Goal: Task Accomplishment & Management: Complete application form

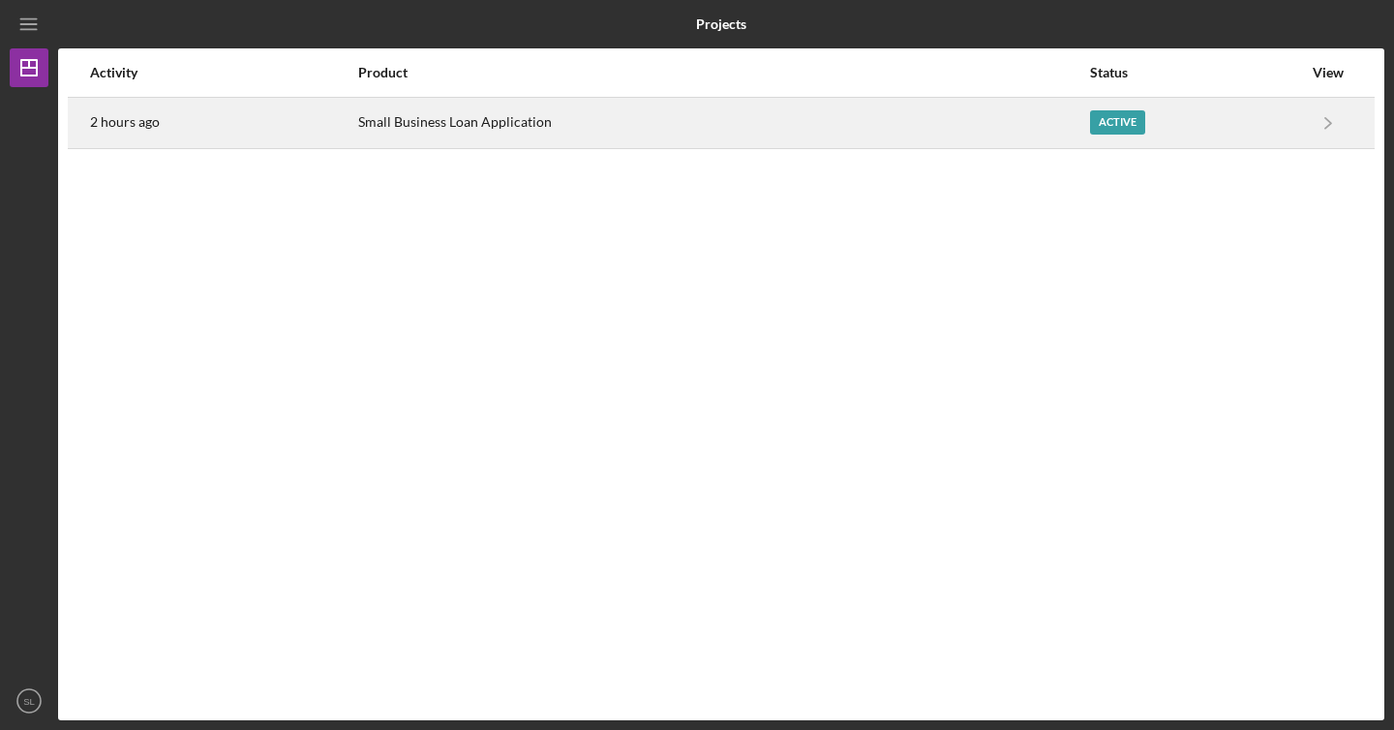
click at [1108, 125] on div "Active" at bounding box center [1117, 122] width 55 height 24
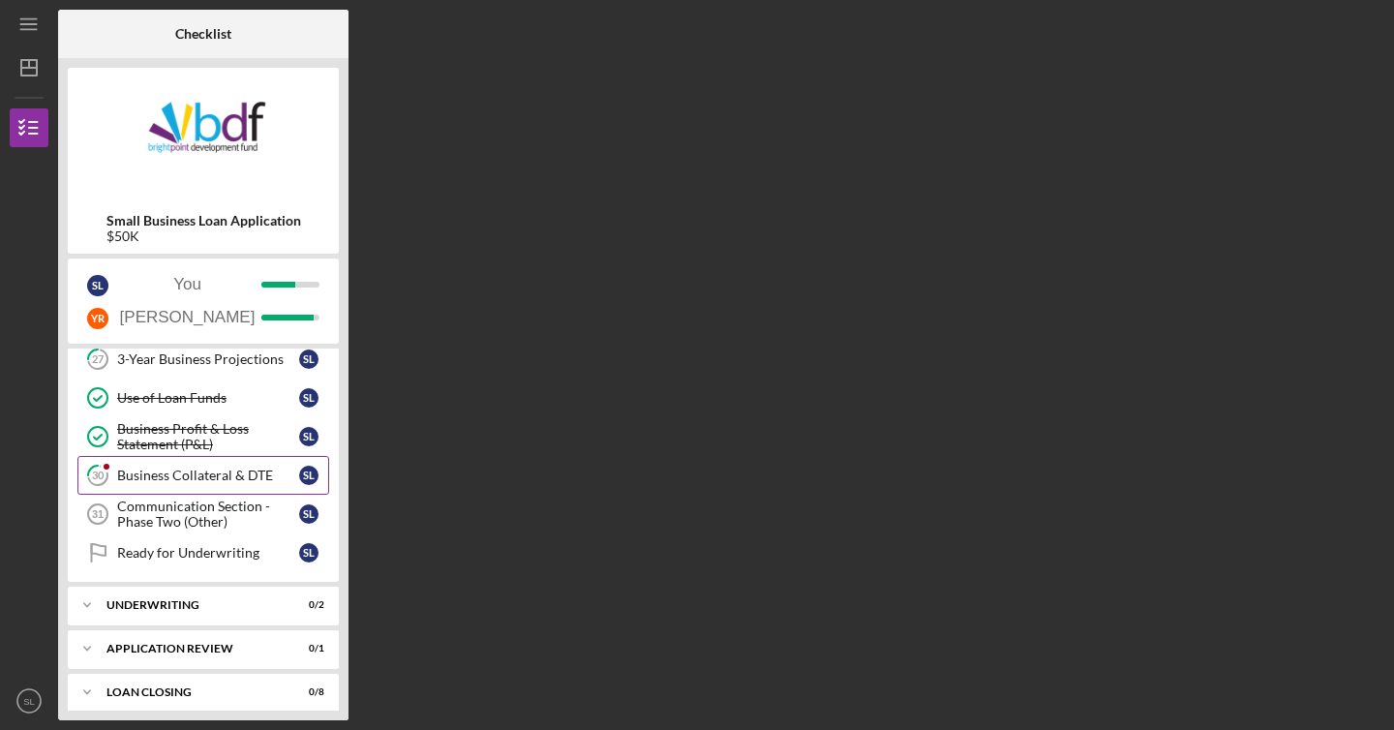
scroll to position [684, 0]
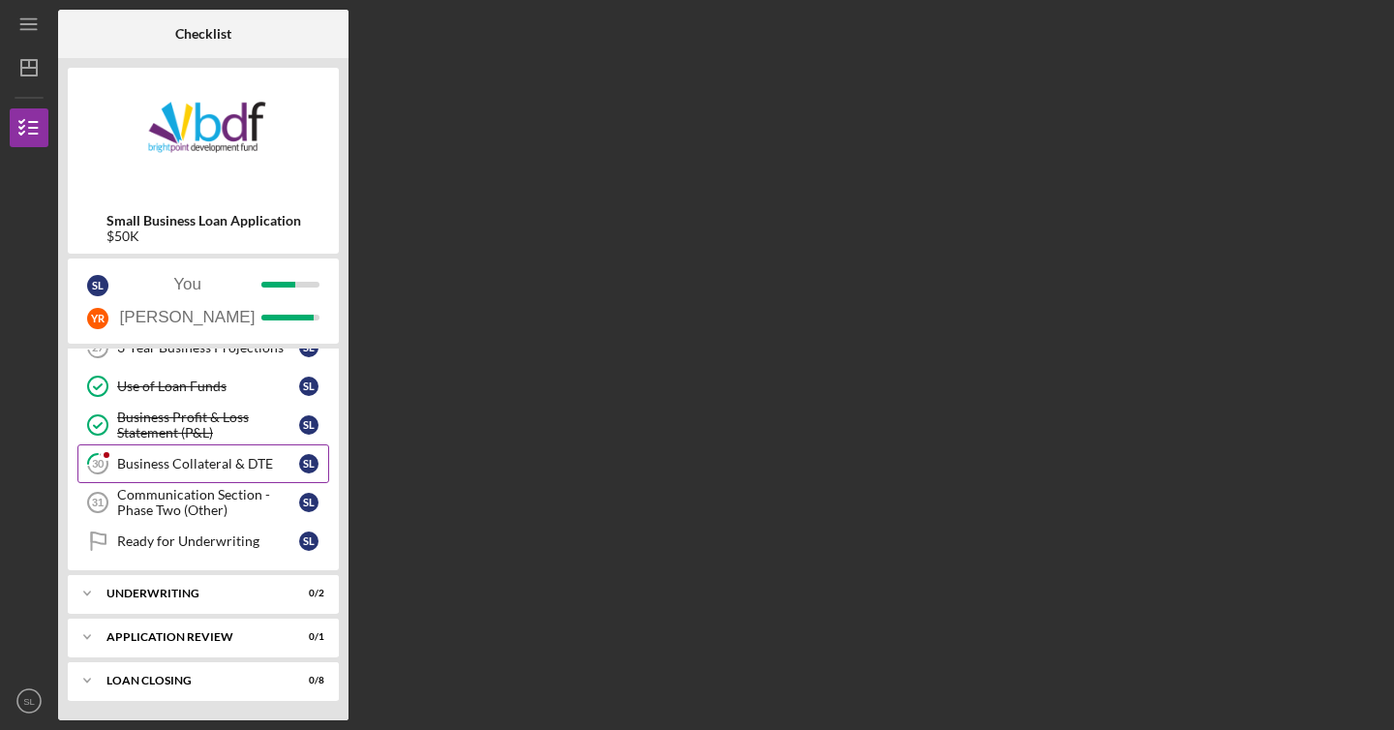
click at [140, 474] on link "30 Business Collateral & DTE S L" at bounding box center [203, 463] width 252 height 39
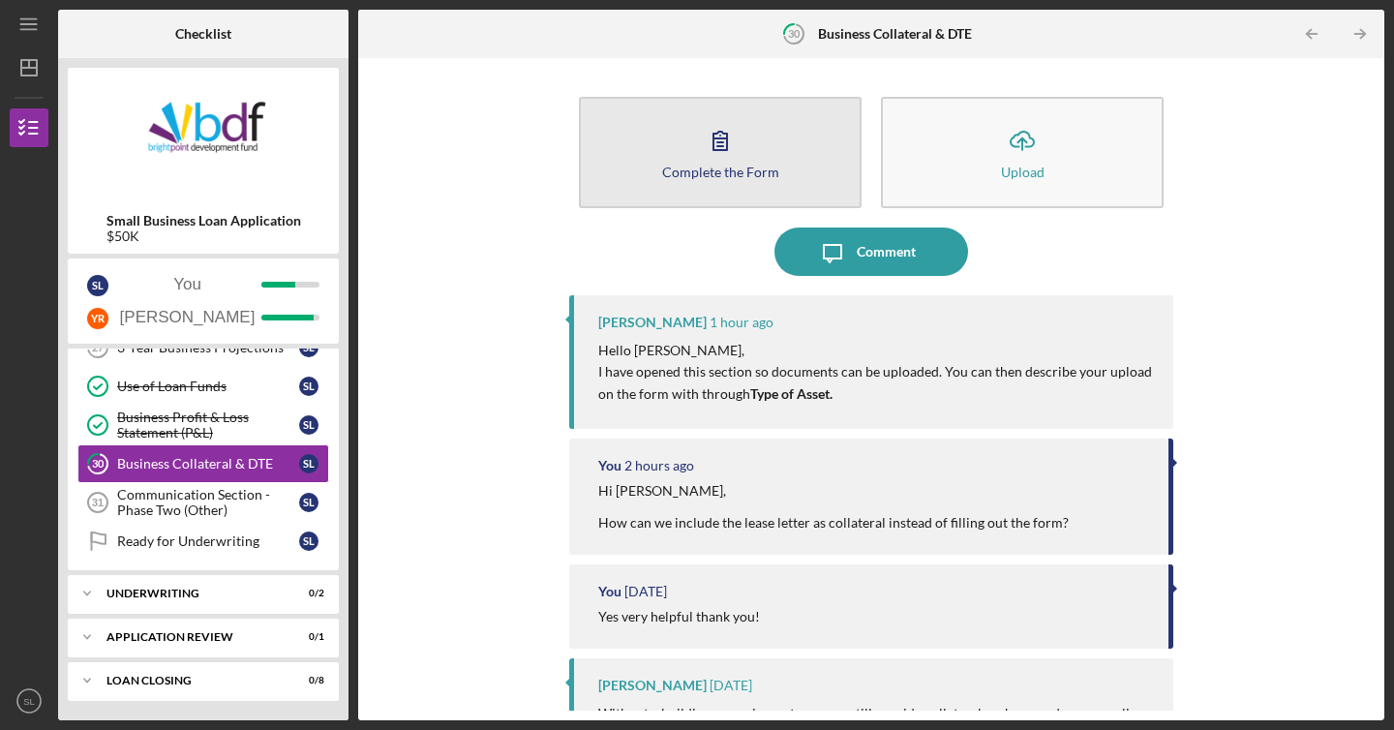
click at [746, 174] on div "Complete the Form" at bounding box center [720, 172] width 117 height 15
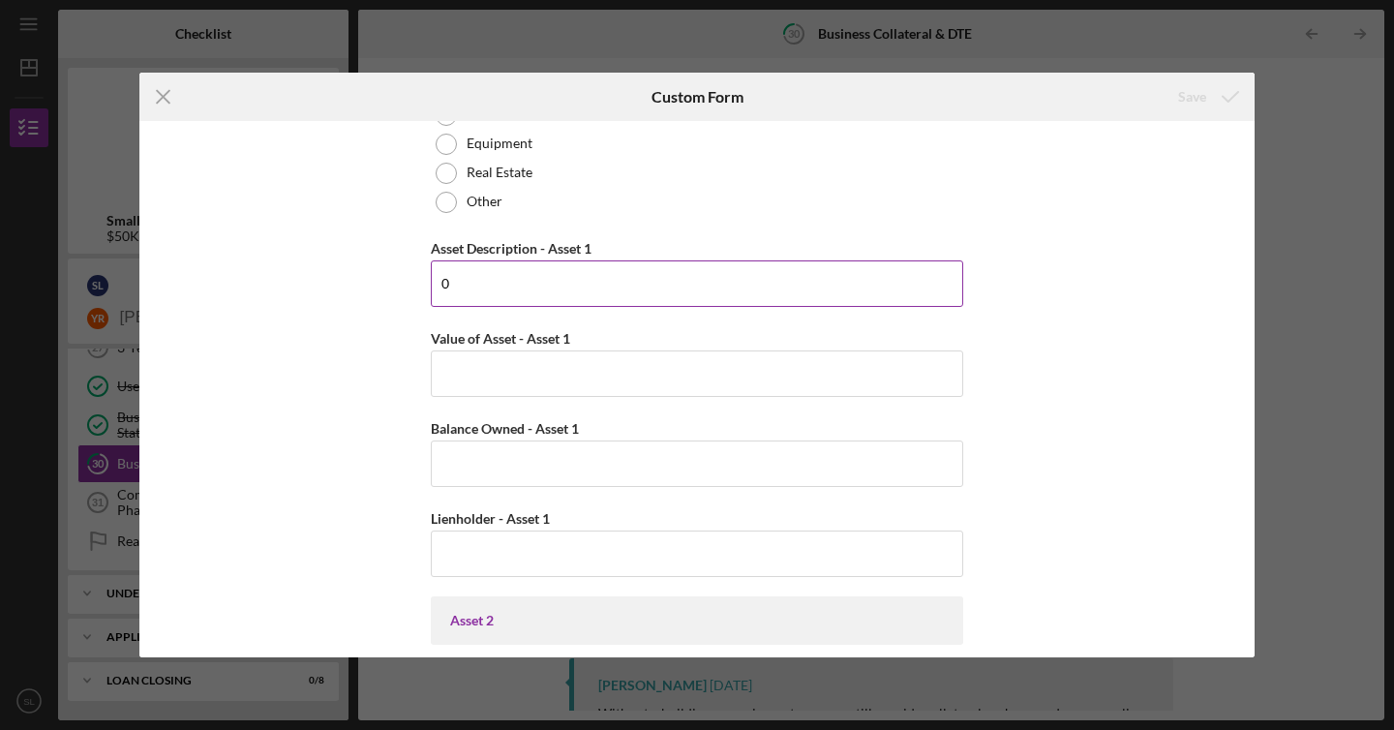
scroll to position [622, 0]
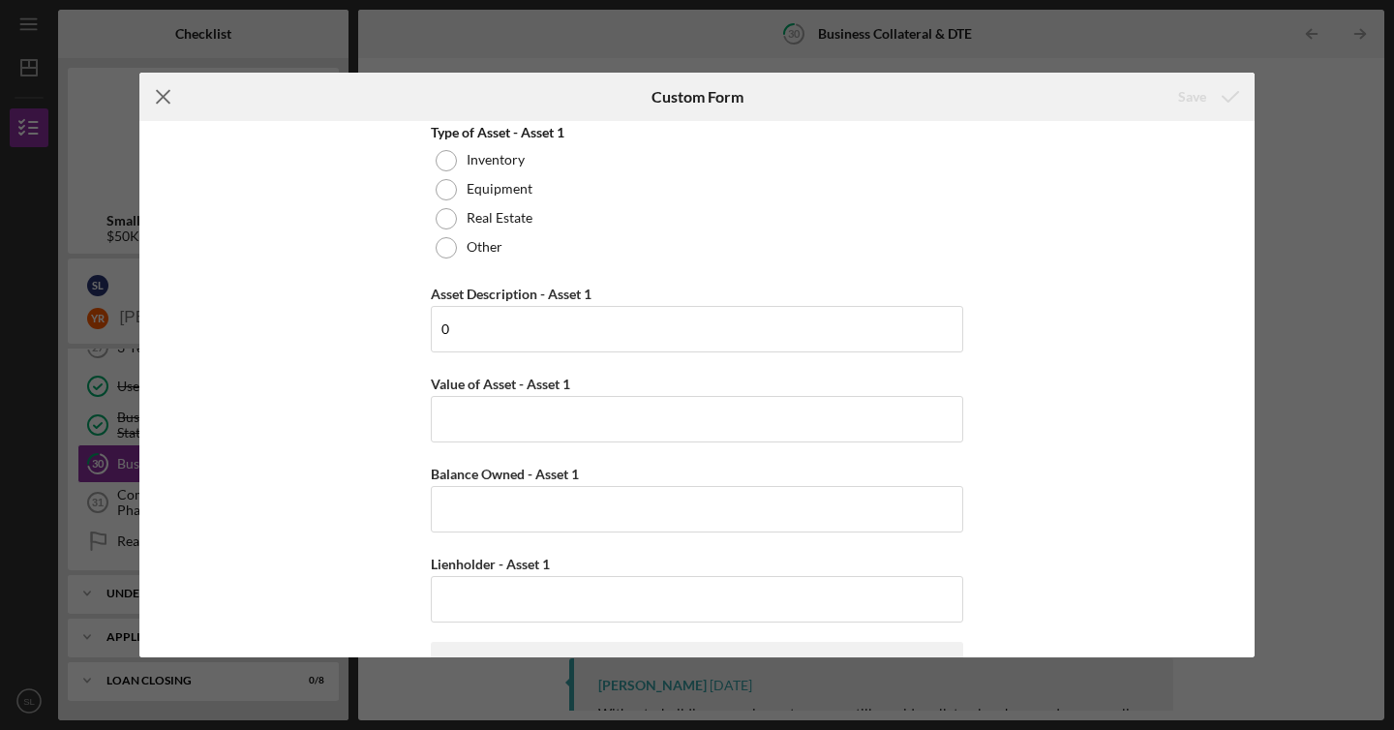
click at [171, 90] on icon "Icon/Menu Close" at bounding box center [163, 97] width 48 height 48
